Goal: Transaction & Acquisition: Purchase product/service

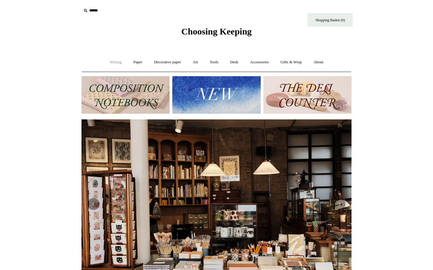
click at [110, 64] on link "Writing +" at bounding box center [115, 62] width 23 height 16
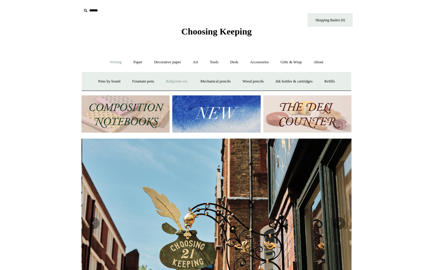
scroll to position [0, 270]
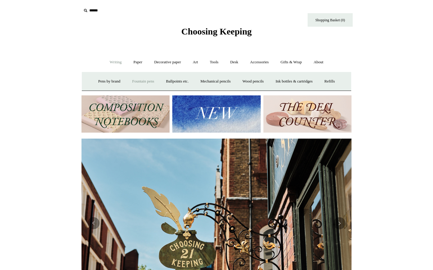
click at [137, 82] on link "Fountain pens +" at bounding box center [142, 82] width 33 height 16
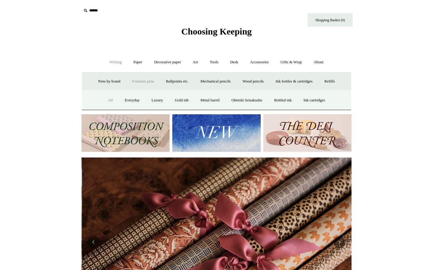
scroll to position [0, 540]
click at [108, 102] on link "All" at bounding box center [110, 101] width 16 height 16
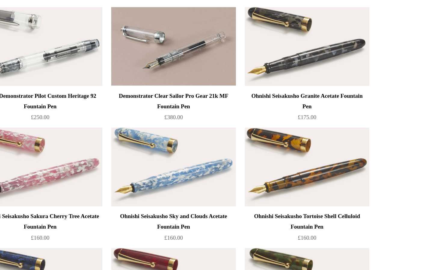
scroll to position [1230, 0]
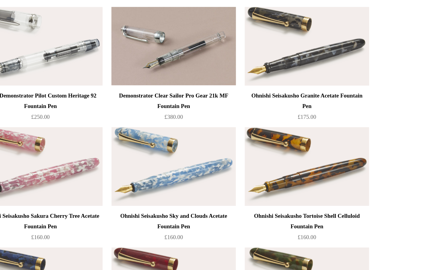
click at [265, 47] on img at bounding box center [307, 32] width 85 height 54
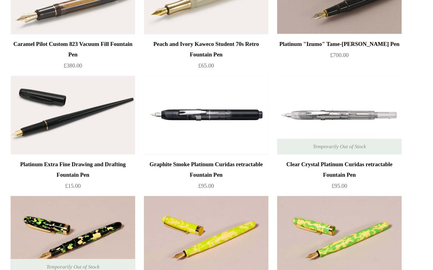
scroll to position [1585, 0]
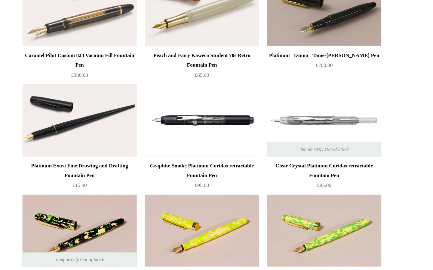
click at [82, 80] on img at bounding box center [124, 90] width 85 height 54
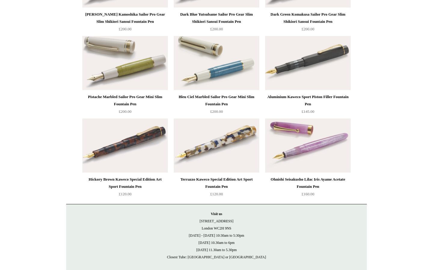
scroll to position [3016, 0]
click at [307, 149] on img at bounding box center [307, 145] width 85 height 54
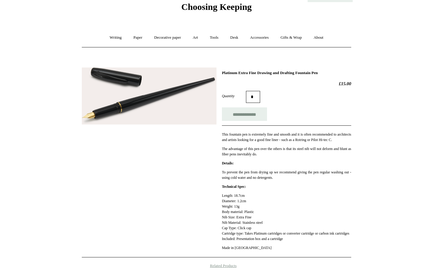
scroll to position [24, 0]
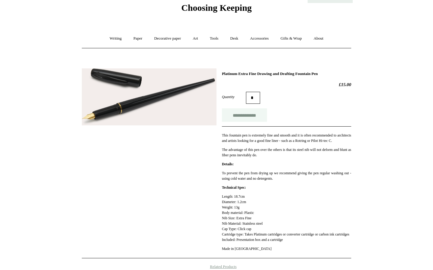
click at [238, 113] on input "**********" at bounding box center [244, 115] width 45 height 14
type input "**********"
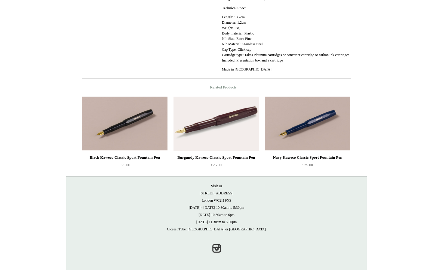
scroll to position [214, 0]
